Goal: Transaction & Acquisition: Purchase product/service

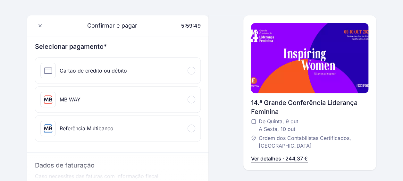
scroll to position [128, 0]
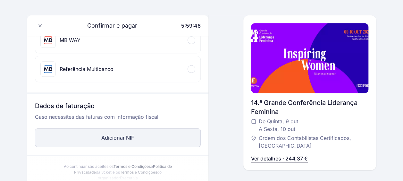
click at [138, 138] on button "Adicionar NIF" at bounding box center [118, 137] width 166 height 19
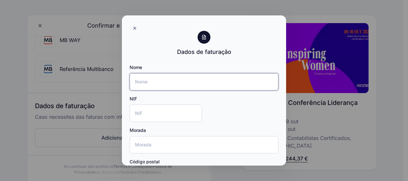
click at [152, 81] on input "Nome" at bounding box center [204, 81] width 149 height 17
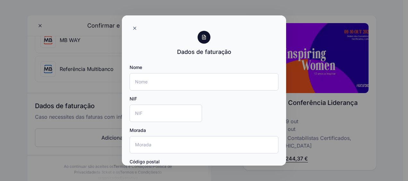
click at [79, 136] on div at bounding box center [204, 90] width 408 height 181
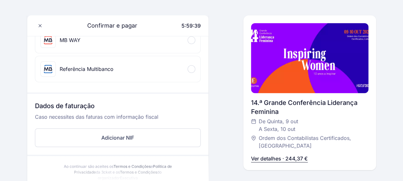
click at [93, 67] on div "Referência Multibanco" at bounding box center [87, 69] width 54 height 8
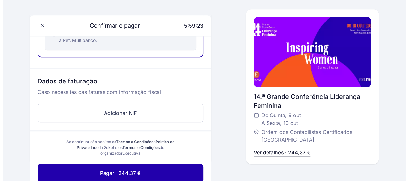
scroll to position [192, 0]
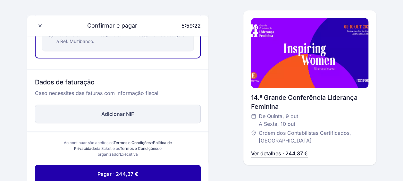
click at [122, 112] on button "Adicionar NIF" at bounding box center [118, 114] width 166 height 19
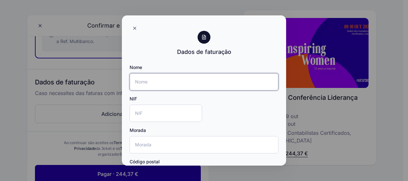
click at [158, 82] on input "Nome" at bounding box center [204, 81] width 149 height 17
type input "Conde Hospitality Solutions Lda."
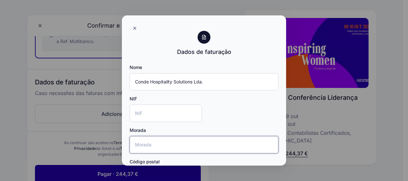
type input "[GEOGRAPHIC_DATA] 4 2º esq"
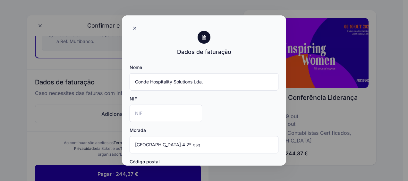
type input "[GEOGRAPHIC_DATA]"
click at [152, 112] on input "NIF" at bounding box center [166, 113] width 72 height 17
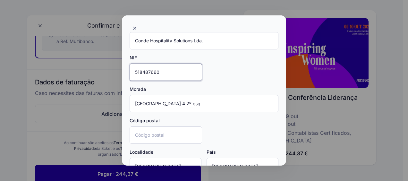
scroll to position [64, 0]
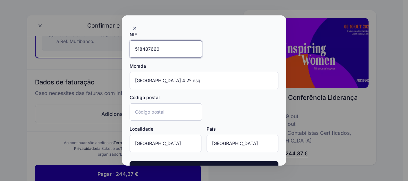
type input "518487660"
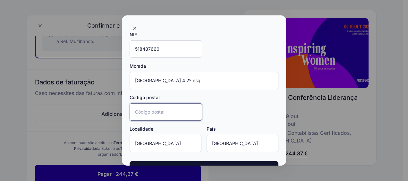
click at [165, 111] on input "Código postal" at bounding box center [166, 111] width 72 height 17
type input "100-191"
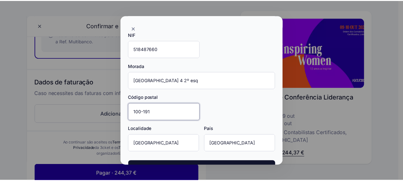
scroll to position [84, 0]
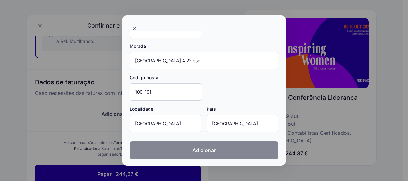
click at [205, 148] on span "Adicionar" at bounding box center [203, 150] width 23 height 8
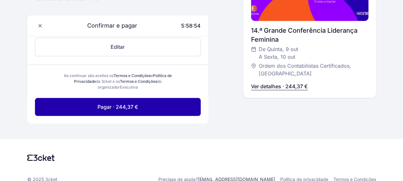
scroll to position [321, 0]
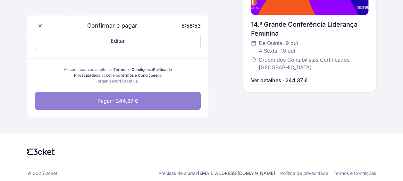
click at [128, 97] on span "Pagar · 244,37 €" at bounding box center [117, 101] width 41 height 8
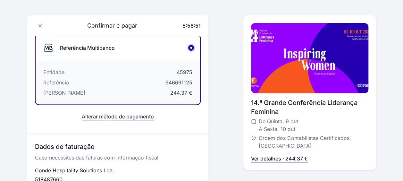
scroll to position [67, 0]
